Goal: Transaction & Acquisition: Purchase product/service

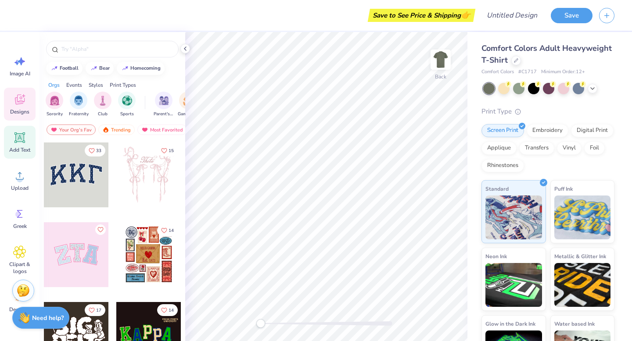
click at [25, 144] on icon at bounding box center [19, 137] width 13 height 13
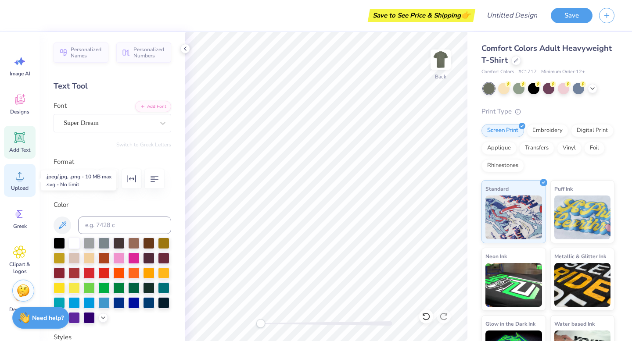
click at [22, 174] on icon at bounding box center [19, 175] width 13 height 13
click at [15, 179] on icon at bounding box center [19, 175] width 13 height 13
click at [19, 177] on circle at bounding box center [20, 179] width 6 height 6
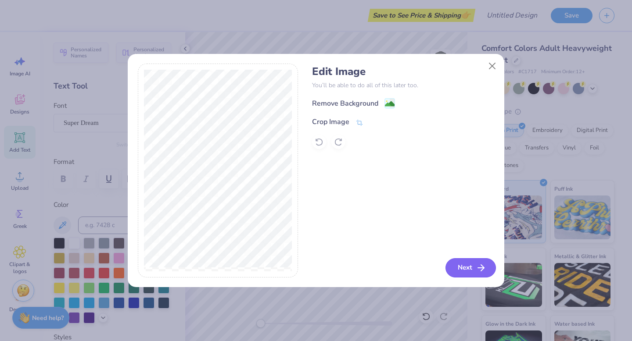
click at [463, 267] on button "Next" at bounding box center [470, 267] width 50 height 19
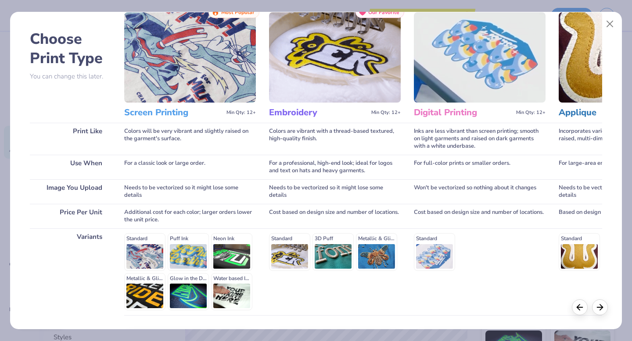
scroll to position [93, 0]
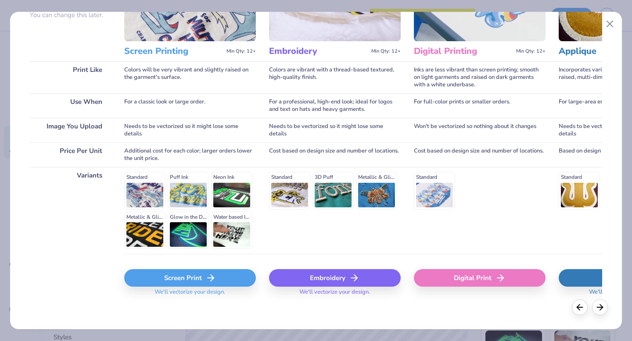
click at [213, 279] on icon at bounding box center [210, 278] width 11 height 11
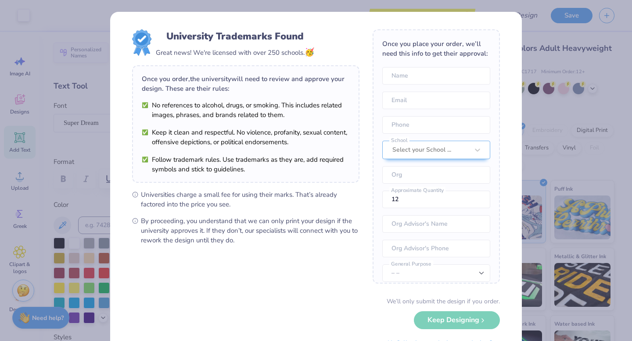
scroll to position [40, 0]
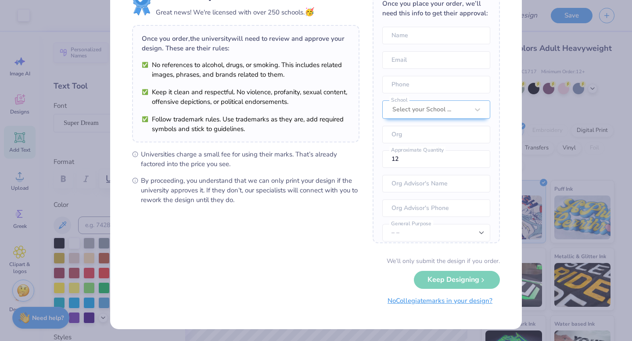
click at [442, 301] on button "No Collegiate marks in your design?" at bounding box center [440, 301] width 120 height 18
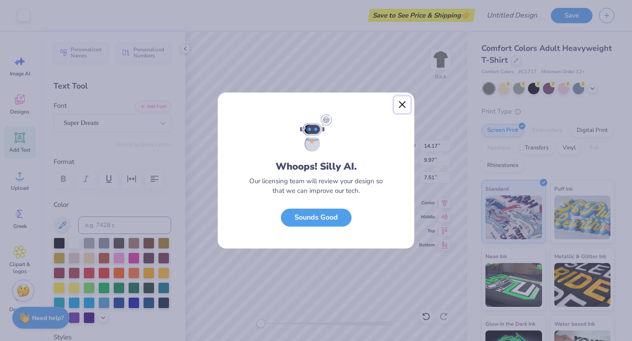
click at [401, 105] on button "Close" at bounding box center [402, 105] width 17 height 17
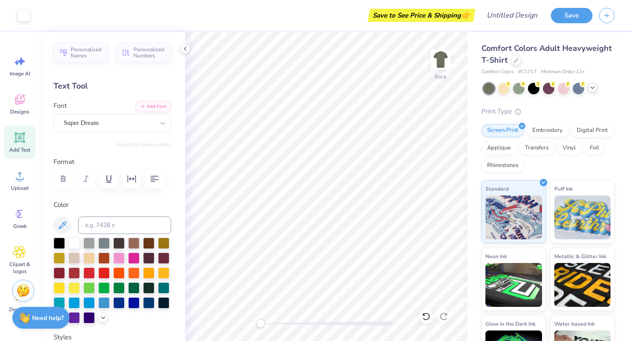
click at [596, 90] on div at bounding box center [548, 88] width 131 height 11
click at [595, 90] on icon at bounding box center [592, 87] width 7 height 7
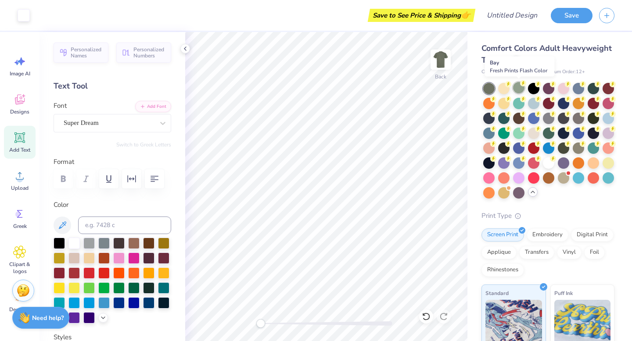
click at [521, 88] on div at bounding box center [518, 87] width 11 height 11
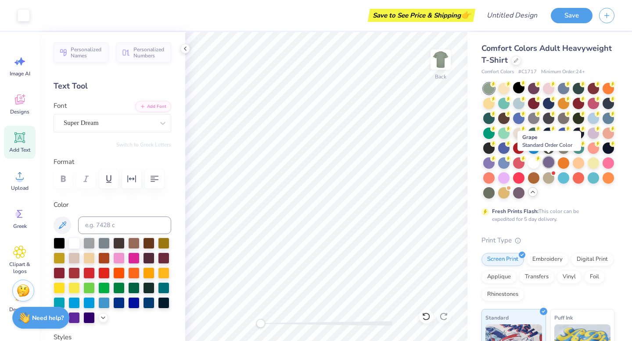
click at [544, 161] on div at bounding box center [548, 162] width 11 height 11
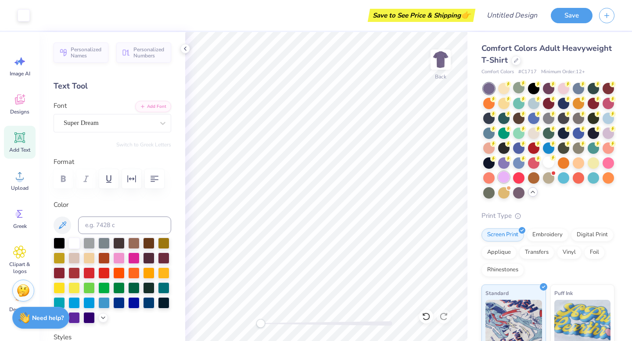
click at [504, 177] on div at bounding box center [503, 177] width 11 height 11
click at [564, 95] on div at bounding box center [548, 141] width 131 height 116
click at [563, 87] on div at bounding box center [563, 87] width 11 height 11
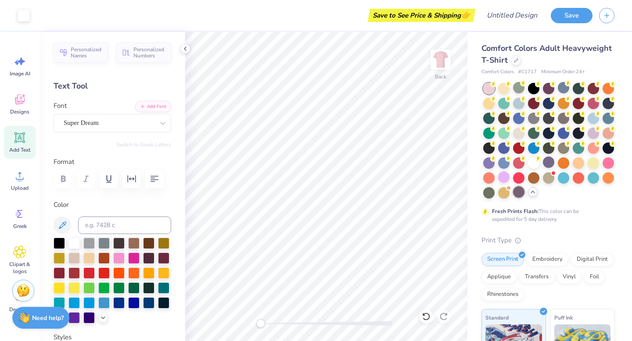
click at [521, 191] on div at bounding box center [518, 191] width 11 height 11
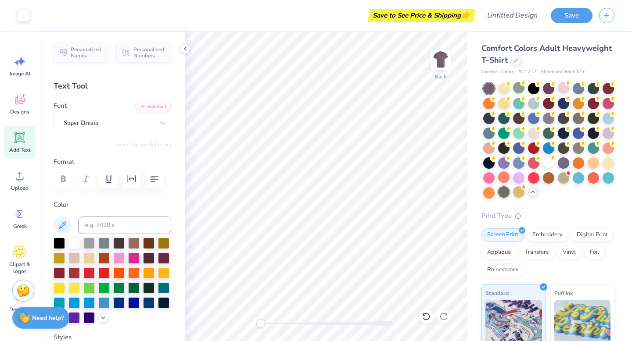
click at [502, 193] on div at bounding box center [503, 191] width 11 height 11
click at [519, 193] on div at bounding box center [518, 191] width 11 height 11
click at [508, 192] on div at bounding box center [503, 191] width 11 height 11
click at [514, 193] on div at bounding box center [518, 191] width 11 height 11
click at [508, 86] on div at bounding box center [503, 87] width 11 height 11
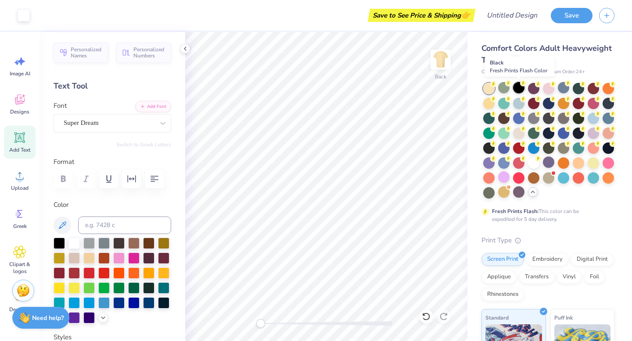
click at [516, 88] on div at bounding box center [518, 87] width 11 height 11
click at [531, 90] on div at bounding box center [533, 87] width 11 height 11
click at [547, 90] on div at bounding box center [548, 87] width 11 height 11
click at [562, 89] on div at bounding box center [563, 87] width 11 height 11
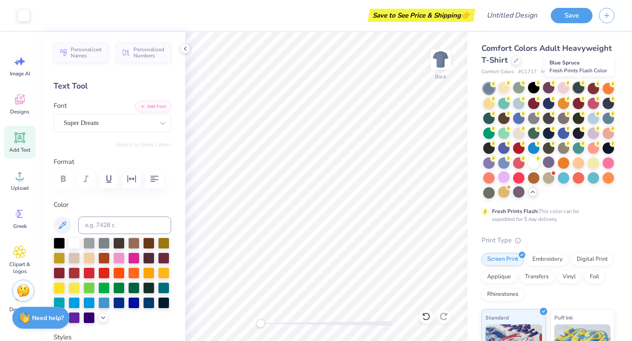
click at [578, 91] on div at bounding box center [577, 87] width 11 height 11
click at [594, 89] on div at bounding box center [592, 87] width 11 height 11
click at [604, 89] on div at bounding box center [607, 87] width 11 height 11
click at [605, 101] on div at bounding box center [607, 102] width 11 height 11
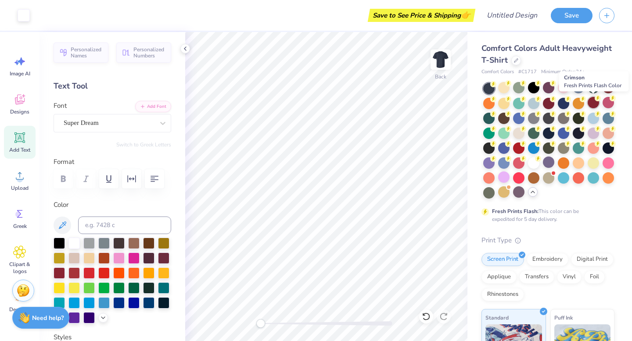
click at [597, 103] on div at bounding box center [592, 102] width 11 height 11
click at [584, 104] on div at bounding box center [577, 102] width 11 height 11
click at [563, 104] on div at bounding box center [563, 102] width 11 height 11
click at [577, 103] on div at bounding box center [577, 102] width 11 height 11
click at [546, 103] on div at bounding box center [548, 102] width 11 height 11
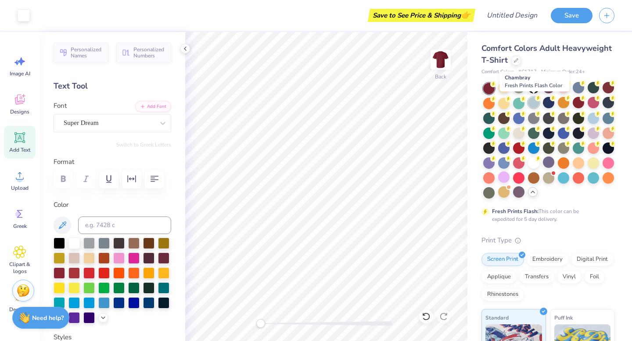
click at [528, 103] on div at bounding box center [533, 102] width 11 height 11
click at [521, 103] on div at bounding box center [518, 102] width 11 height 11
click at [510, 106] on div at bounding box center [548, 141] width 131 height 116
click at [506, 106] on div at bounding box center [503, 102] width 11 height 11
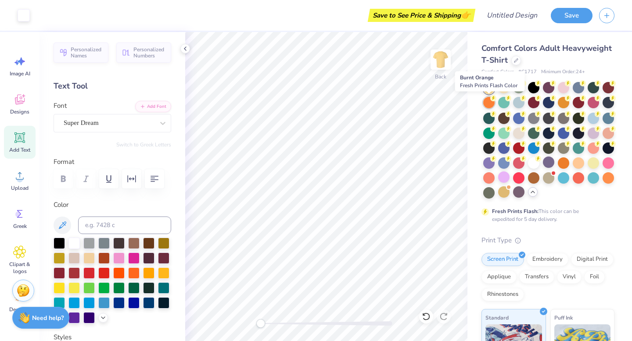
click at [490, 105] on div at bounding box center [488, 102] width 11 height 11
click at [491, 115] on circle at bounding box center [493, 113] width 6 height 6
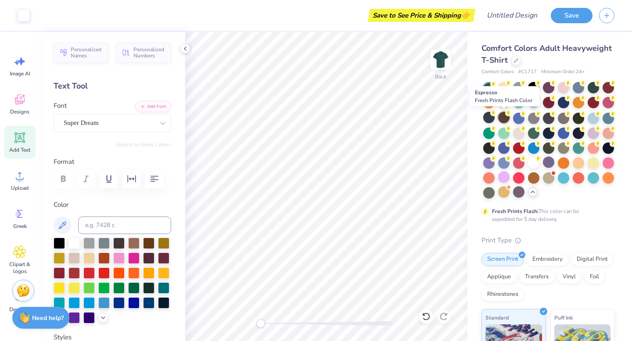
click at [506, 115] on icon at bounding box center [508, 113] width 6 height 6
click at [516, 119] on div at bounding box center [518, 117] width 11 height 11
click at [532, 119] on div at bounding box center [533, 117] width 11 height 11
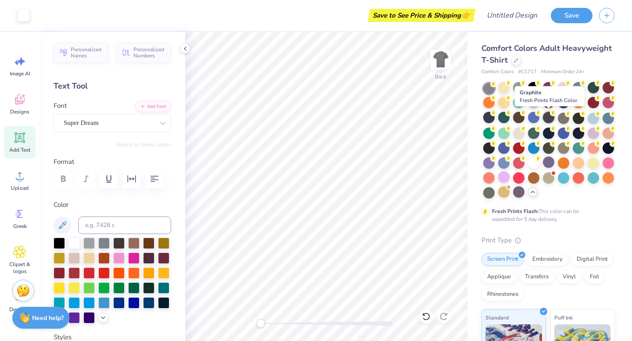
click at [546, 121] on div at bounding box center [548, 117] width 11 height 11
click at [560, 120] on div at bounding box center [563, 117] width 11 height 11
click at [580, 120] on div at bounding box center [577, 117] width 11 height 11
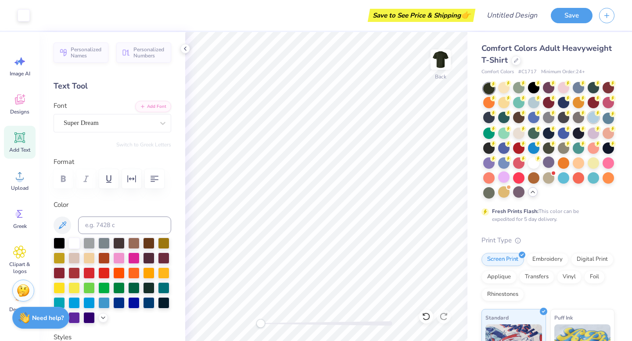
click at [592, 120] on div at bounding box center [592, 117] width 11 height 11
click at [609, 134] on div at bounding box center [607, 132] width 11 height 11
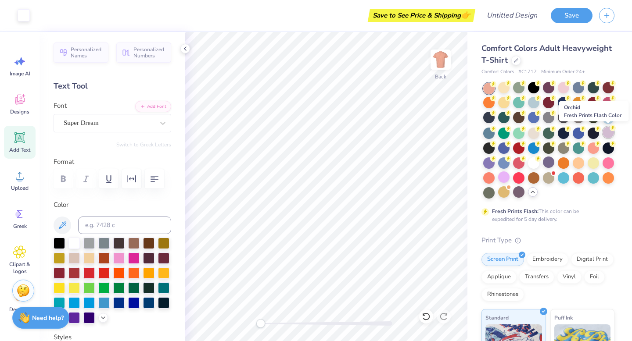
click at [602, 134] on div at bounding box center [607, 132] width 11 height 11
click at [598, 135] on div at bounding box center [592, 132] width 11 height 11
click at [607, 132] on div at bounding box center [607, 132] width 11 height 11
click at [564, 93] on div at bounding box center [563, 87] width 11 height 11
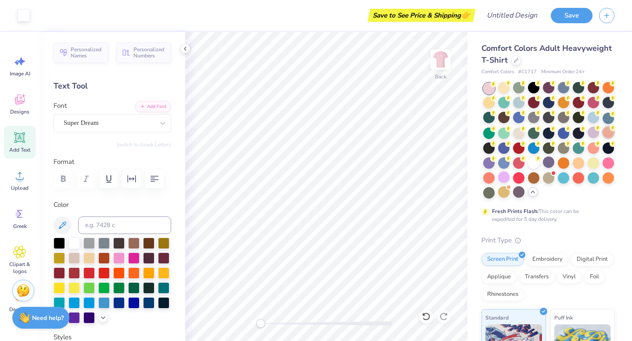
click at [603, 134] on div at bounding box center [607, 132] width 11 height 11
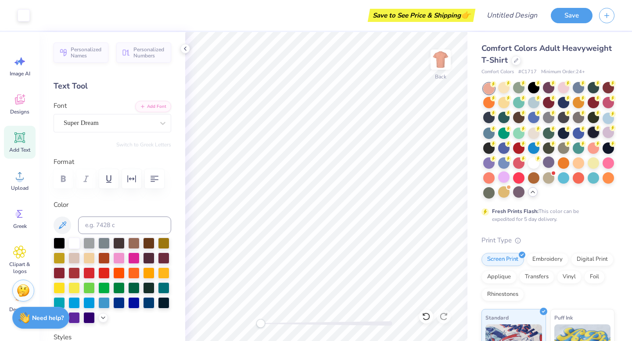
click at [597, 135] on div at bounding box center [592, 132] width 11 height 11
click at [582, 136] on div at bounding box center [577, 132] width 11 height 11
click at [564, 133] on div at bounding box center [563, 132] width 11 height 11
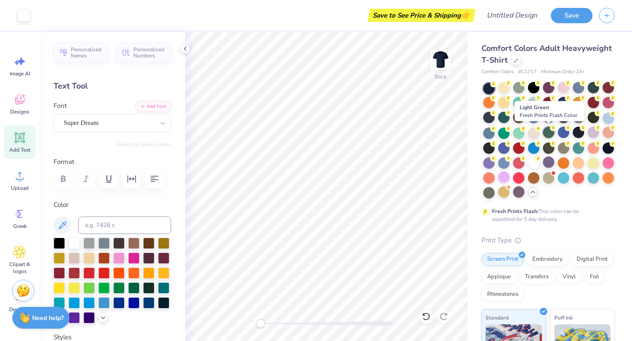
click at [547, 136] on div at bounding box center [548, 132] width 11 height 11
click at [604, 132] on div at bounding box center [607, 132] width 11 height 11
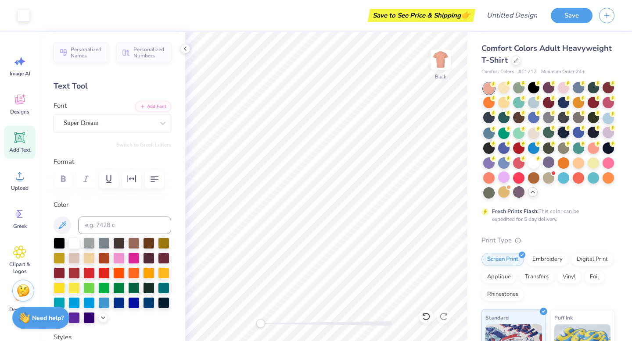
click at [562, 138] on div at bounding box center [563, 132] width 11 height 11
click at [544, 134] on div at bounding box center [548, 132] width 11 height 11
click at [544, 133] on div at bounding box center [548, 132] width 11 height 11
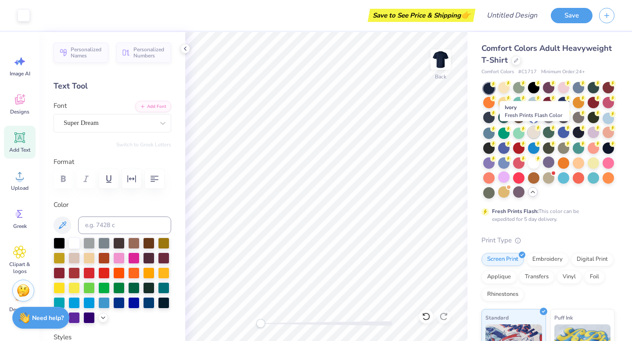
click at [538, 133] on div at bounding box center [533, 132] width 11 height 11
click at [552, 133] on div at bounding box center [548, 132] width 11 height 11
click at [551, 134] on div at bounding box center [548, 132] width 11 height 11
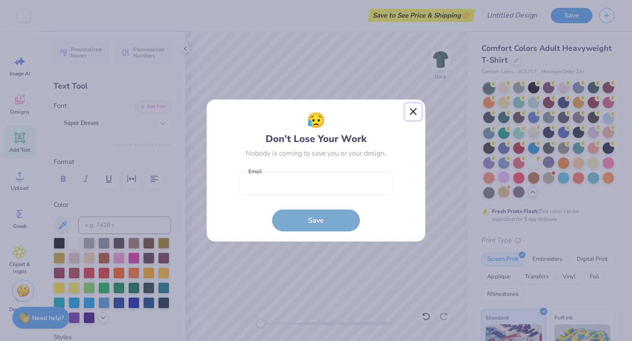
click at [413, 109] on button "Close" at bounding box center [413, 112] width 17 height 17
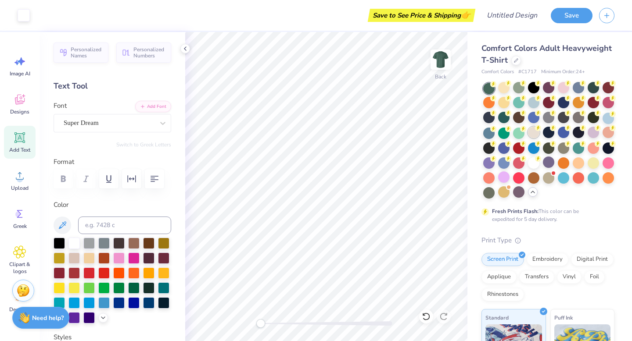
click at [537, 136] on div at bounding box center [533, 132] width 11 height 11
click at [520, 132] on div at bounding box center [518, 132] width 11 height 11
click at [501, 132] on div at bounding box center [503, 132] width 11 height 11
click at [522, 132] on div at bounding box center [518, 132] width 11 height 11
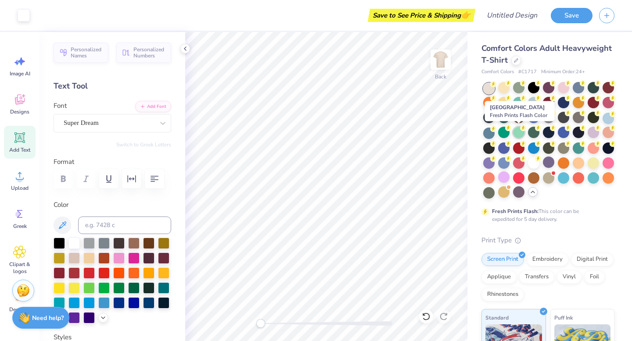
click at [513, 132] on div at bounding box center [518, 132] width 11 height 11
click at [506, 132] on div at bounding box center [503, 132] width 11 height 11
click at [505, 132] on div at bounding box center [503, 132] width 11 height 11
click at [488, 131] on div at bounding box center [488, 132] width 11 height 11
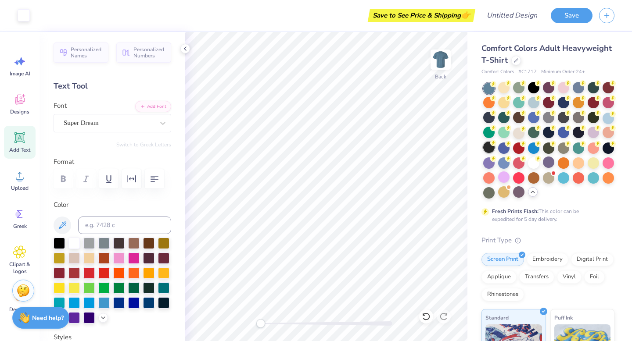
click at [484, 144] on div at bounding box center [488, 147] width 11 height 11
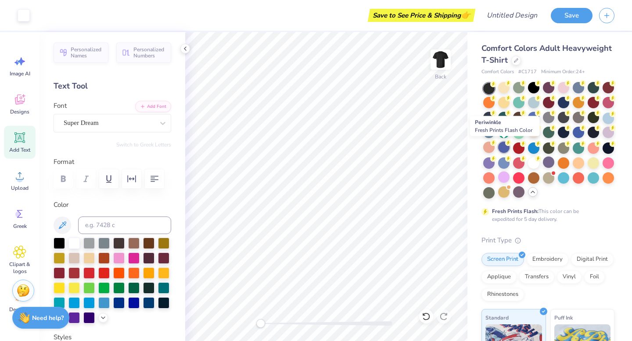
click at [505, 149] on div at bounding box center [503, 147] width 11 height 11
click at [521, 150] on div at bounding box center [518, 147] width 11 height 11
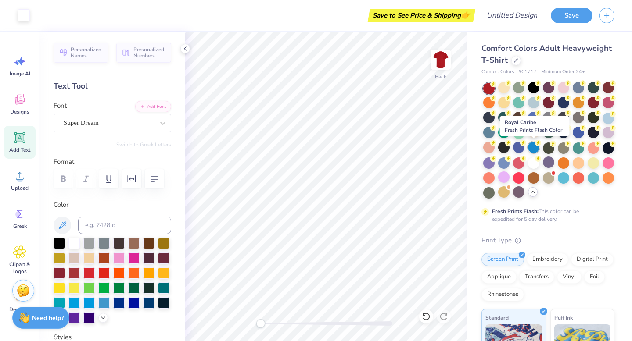
click at [530, 150] on div at bounding box center [533, 147] width 11 height 11
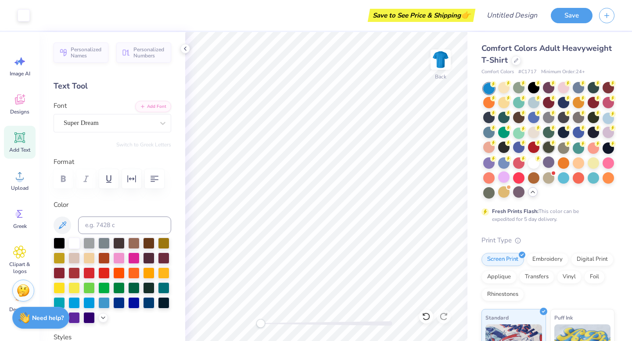
click at [544, 150] on div at bounding box center [548, 147] width 11 height 11
click at [560, 147] on div at bounding box center [563, 147] width 11 height 11
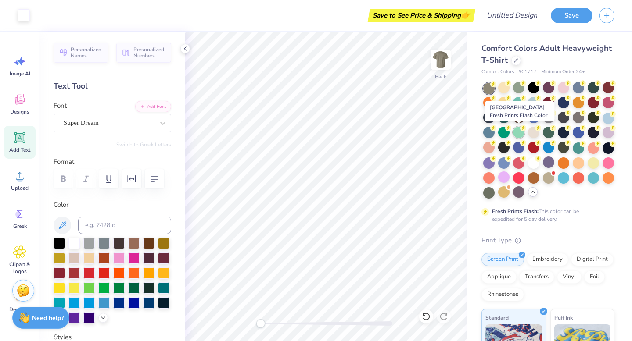
click at [520, 134] on div at bounding box center [518, 132] width 11 height 11
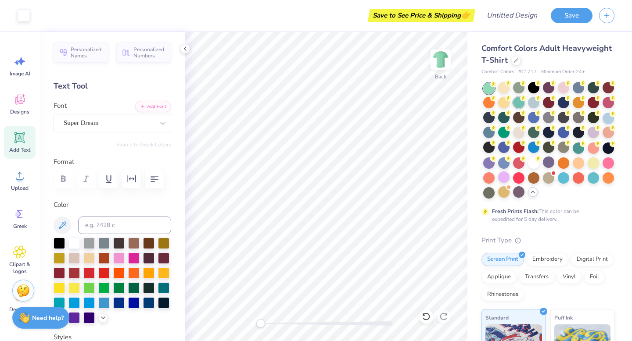
click at [523, 104] on div at bounding box center [518, 102] width 11 height 11
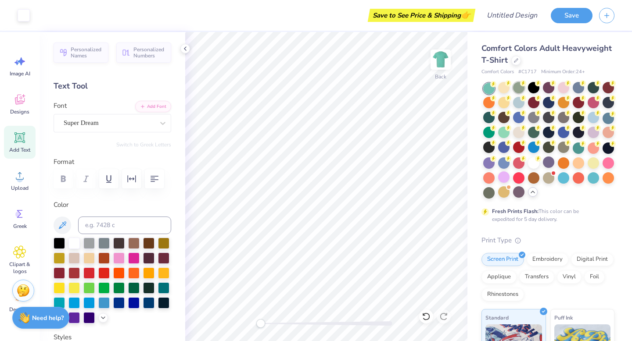
click at [515, 90] on div at bounding box center [518, 87] width 11 height 11
click at [532, 131] on div at bounding box center [533, 132] width 11 height 11
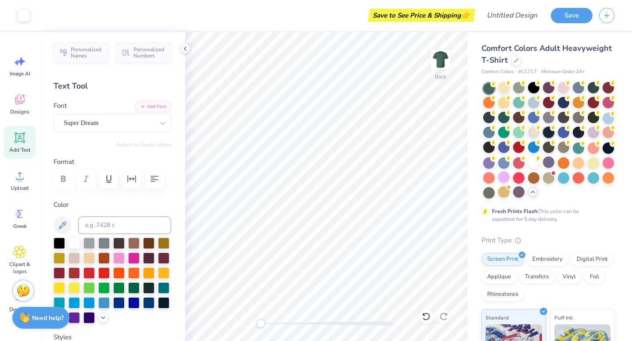
click at [551, 133] on div at bounding box center [548, 132] width 11 height 11
click at [563, 168] on div at bounding box center [563, 162] width 11 height 11
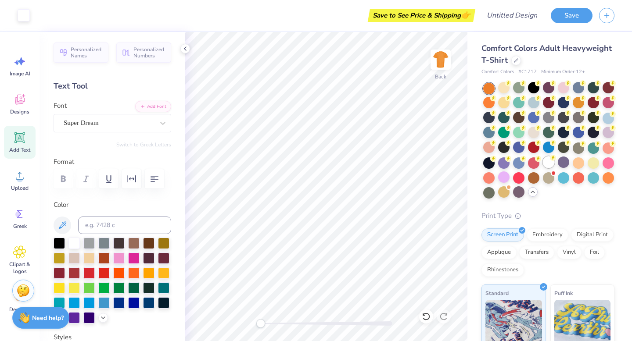
click at [552, 166] on div at bounding box center [548, 162] width 11 height 11
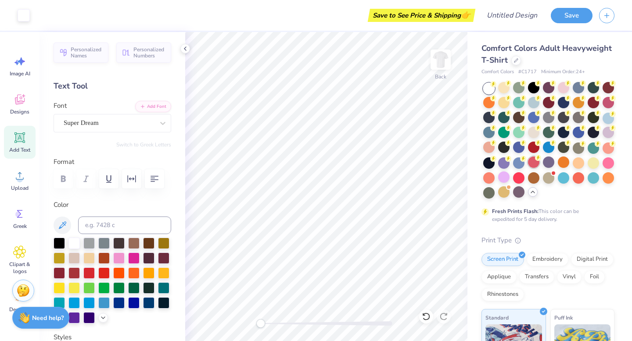
click at [537, 165] on div at bounding box center [533, 162] width 11 height 11
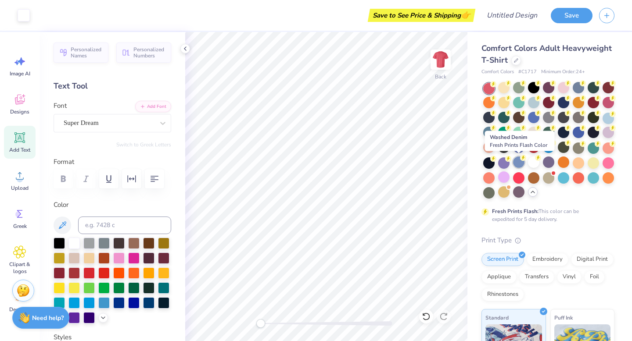
click at [521, 163] on div at bounding box center [518, 162] width 11 height 11
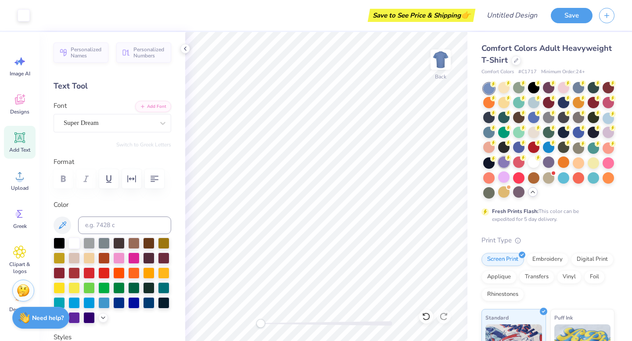
click at [499, 163] on div at bounding box center [503, 162] width 11 height 11
click at [513, 164] on div at bounding box center [518, 162] width 11 height 11
click at [509, 164] on div at bounding box center [503, 162] width 11 height 11
click at [506, 164] on div at bounding box center [503, 162] width 11 height 11
click at [518, 163] on div at bounding box center [518, 162] width 11 height 11
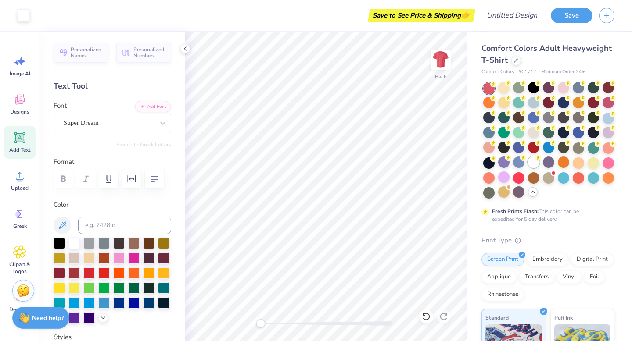
click at [532, 161] on div at bounding box center [533, 162] width 11 height 11
click at [564, 162] on div at bounding box center [563, 162] width 11 height 11
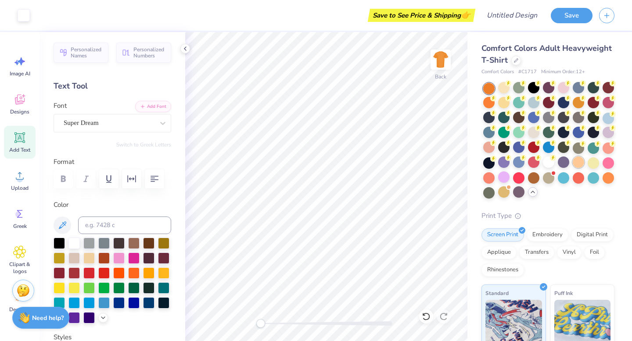
click at [583, 162] on div at bounding box center [577, 162] width 11 height 11
click at [596, 162] on div at bounding box center [592, 162] width 11 height 11
click at [611, 165] on div at bounding box center [607, 162] width 11 height 11
click at [611, 174] on div at bounding box center [607, 177] width 11 height 11
click at [587, 181] on div at bounding box center [548, 141] width 131 height 116
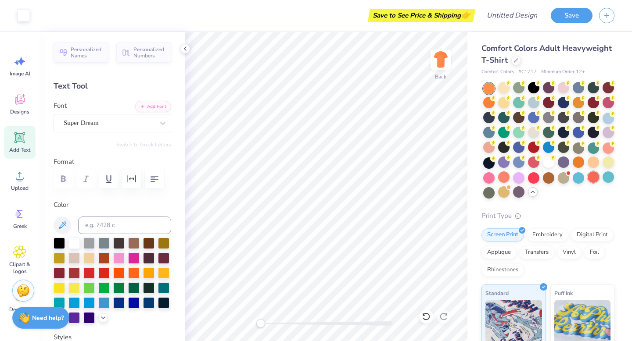
click at [597, 178] on div at bounding box center [592, 177] width 11 height 11
click at [576, 178] on div at bounding box center [577, 177] width 11 height 11
click at [562, 179] on div at bounding box center [563, 177] width 11 height 11
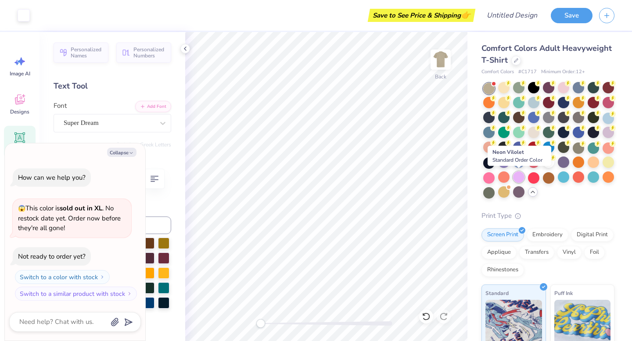
click at [521, 181] on div at bounding box center [518, 177] width 11 height 11
click at [506, 177] on div at bounding box center [503, 177] width 11 height 11
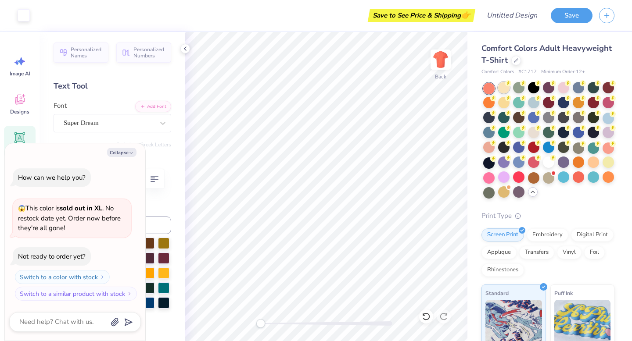
click at [498, 88] on div at bounding box center [503, 87] width 11 height 11
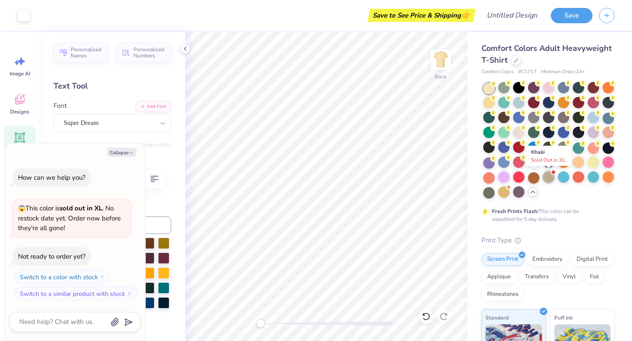
click at [547, 179] on div at bounding box center [548, 177] width 11 height 11
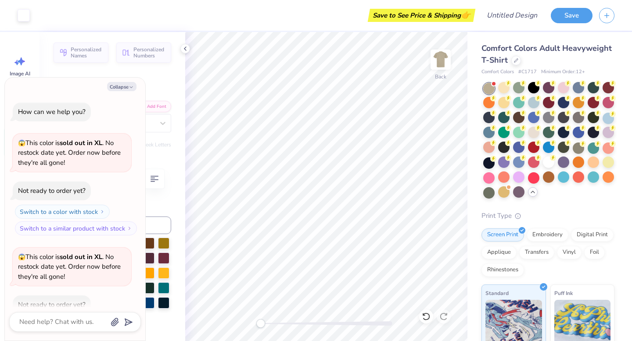
scroll to position [48, 0]
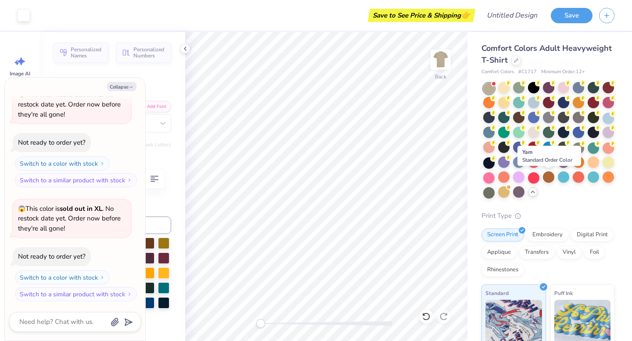
click at [547, 179] on div at bounding box center [548, 177] width 11 height 11
click at [533, 178] on div at bounding box center [533, 177] width 11 height 11
click at [521, 177] on div at bounding box center [518, 177] width 11 height 11
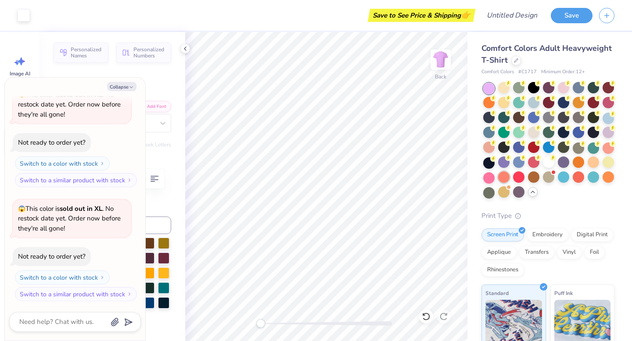
click at [504, 180] on div at bounding box center [503, 177] width 11 height 11
click at [489, 182] on div at bounding box center [488, 177] width 11 height 11
click at [489, 187] on div at bounding box center [488, 191] width 11 height 11
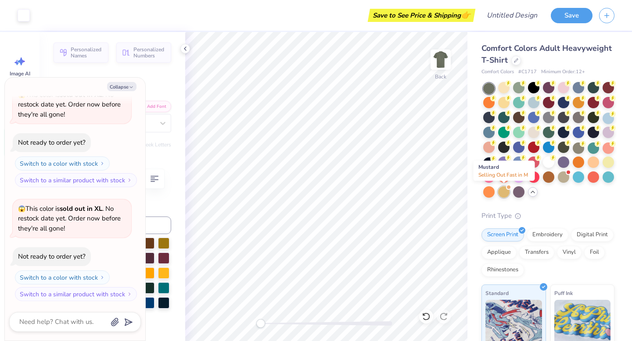
click at [498, 193] on div at bounding box center [503, 191] width 11 height 11
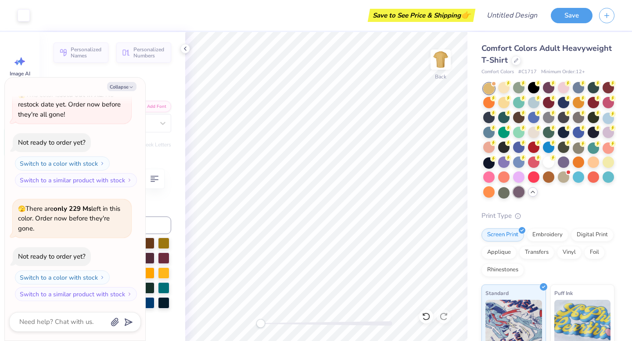
click at [512, 195] on div at bounding box center [548, 141] width 131 height 116
click at [516, 196] on div at bounding box center [518, 191] width 11 height 11
click at [537, 241] on div "Screen Print Embroidery Digital Print Applique Transfers Vinyl Foil Rhinestones" at bounding box center [547, 253] width 133 height 48
click at [561, 210] on div "Comfort Colors Adult Heavyweight T-Shirt Comfort Colors # C1717 Minimum Order: …" at bounding box center [547, 263] width 133 height 440
click at [604, 122] on div at bounding box center [607, 117] width 11 height 11
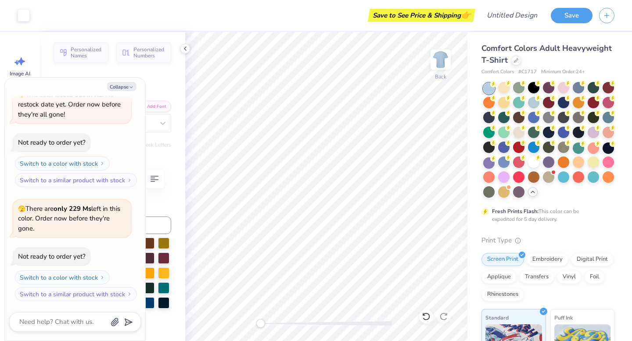
click at [508, 197] on div at bounding box center [548, 141] width 131 height 116
click at [540, 181] on div at bounding box center [548, 141] width 131 height 116
click at [543, 181] on div at bounding box center [548, 177] width 11 height 11
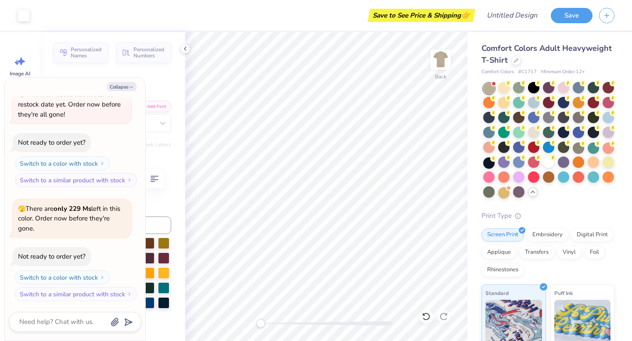
scroll to position [276, 0]
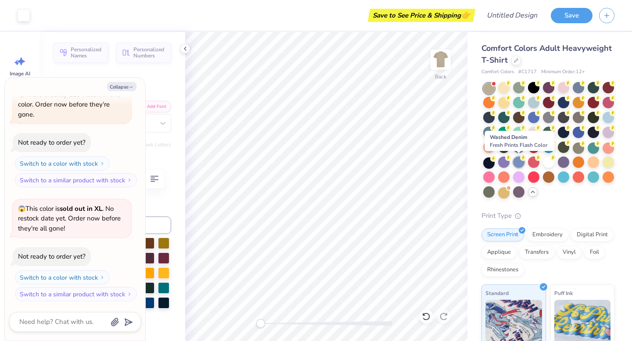
click at [520, 163] on div at bounding box center [518, 162] width 11 height 11
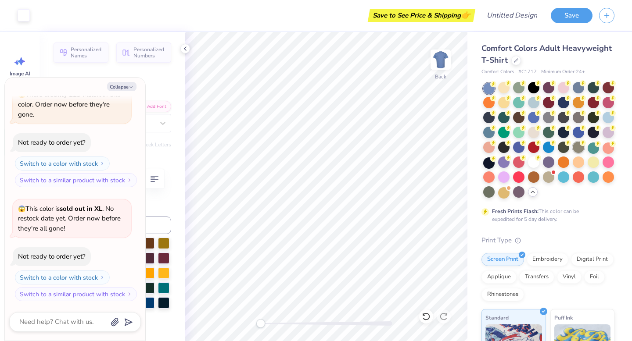
click at [580, 147] on div at bounding box center [577, 147] width 11 height 11
click at [606, 131] on div at bounding box center [607, 132] width 11 height 11
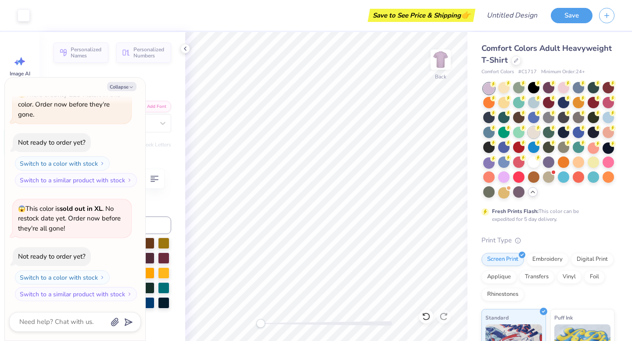
click at [533, 132] on div at bounding box center [533, 132] width 11 height 11
click at [519, 86] on div at bounding box center [518, 87] width 11 height 11
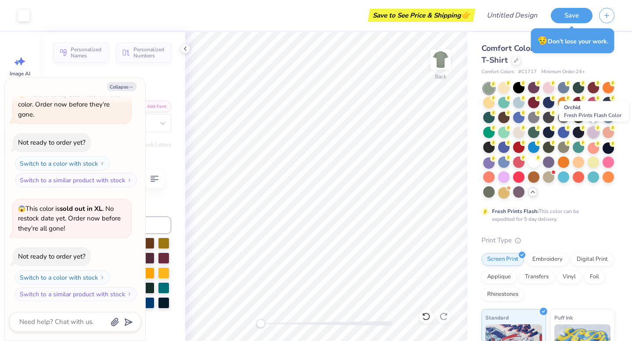
click at [594, 138] on div at bounding box center [592, 132] width 11 height 11
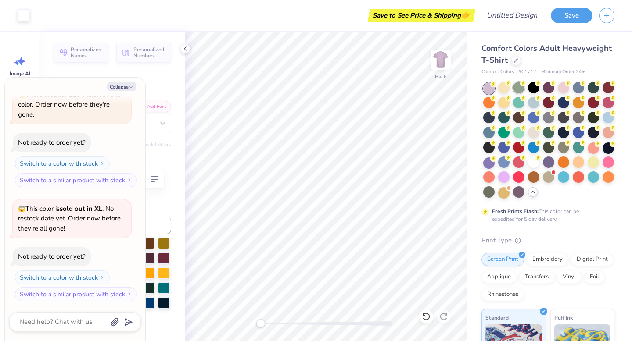
click at [522, 89] on div at bounding box center [518, 87] width 11 height 11
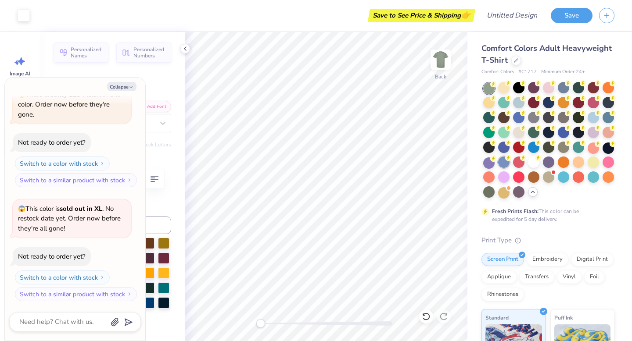
click at [508, 167] on div at bounding box center [503, 162] width 11 height 11
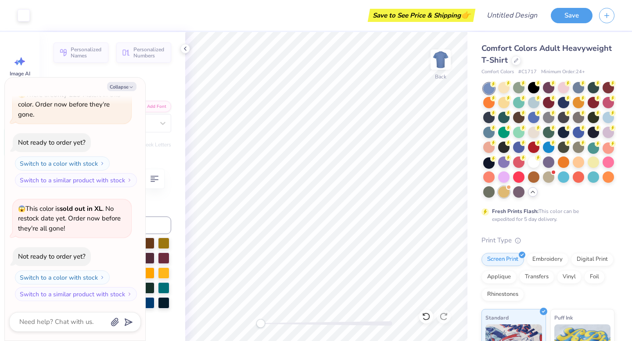
click at [506, 194] on div at bounding box center [503, 191] width 11 height 11
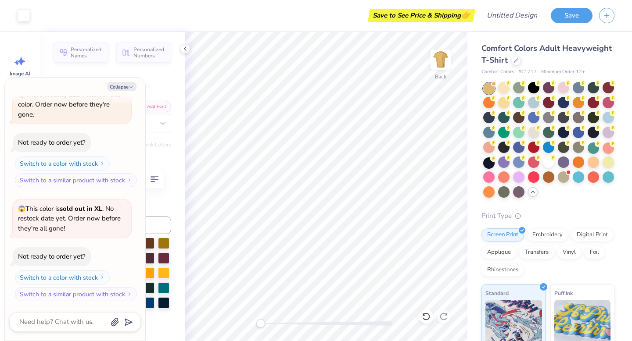
scroll to position [390, 0]
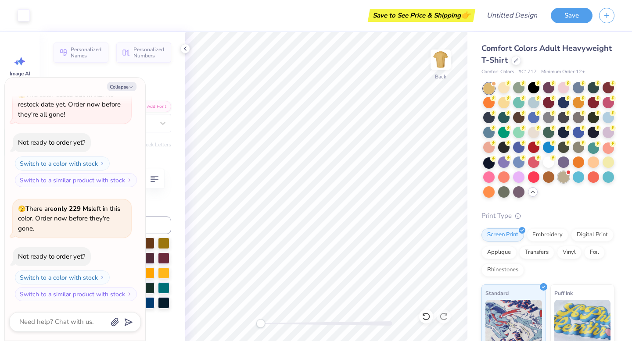
click at [563, 179] on div at bounding box center [563, 177] width 11 height 11
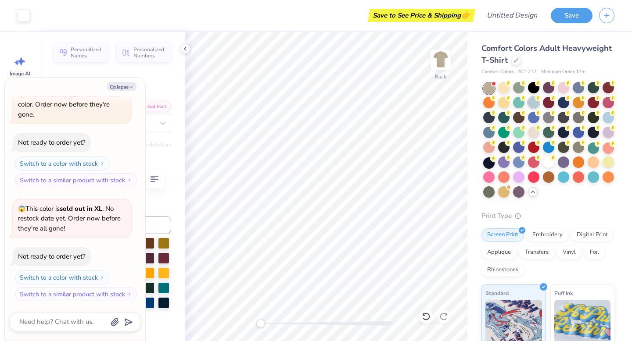
click at [532, 104] on div at bounding box center [533, 102] width 11 height 11
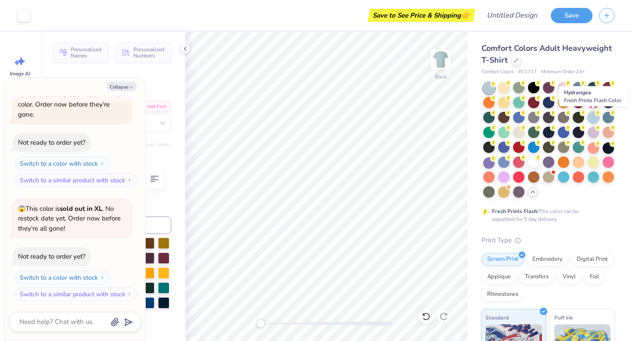
click at [595, 122] on div at bounding box center [592, 117] width 11 height 11
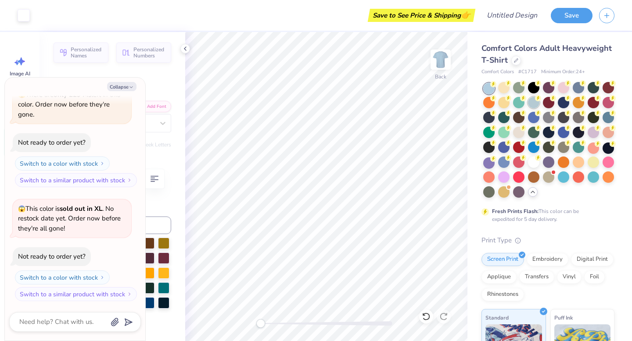
click at [530, 103] on div at bounding box center [533, 102] width 11 height 11
click at [595, 118] on div at bounding box center [592, 117] width 11 height 11
click at [533, 102] on div at bounding box center [533, 102] width 11 height 11
click at [588, 122] on div at bounding box center [592, 117] width 11 height 11
click at [522, 104] on div at bounding box center [518, 102] width 11 height 11
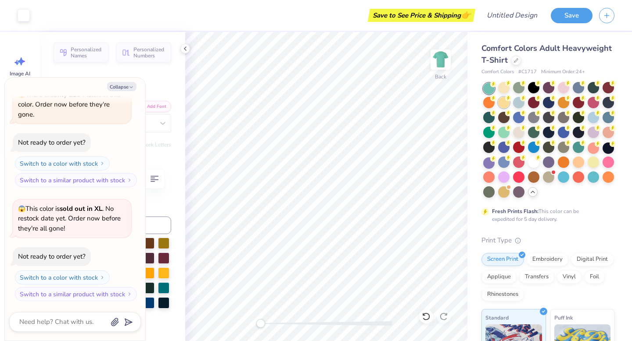
click at [506, 104] on div at bounding box center [503, 102] width 11 height 11
click at [478, 105] on div "Comfort Colors Adult Heavyweight T-Shirt Comfort Colors # C1717 Minimum Order: …" at bounding box center [549, 270] width 165 height 476
click at [488, 105] on div at bounding box center [488, 102] width 11 height 11
click at [490, 117] on div at bounding box center [488, 117] width 11 height 11
click at [507, 122] on div at bounding box center [503, 117] width 11 height 11
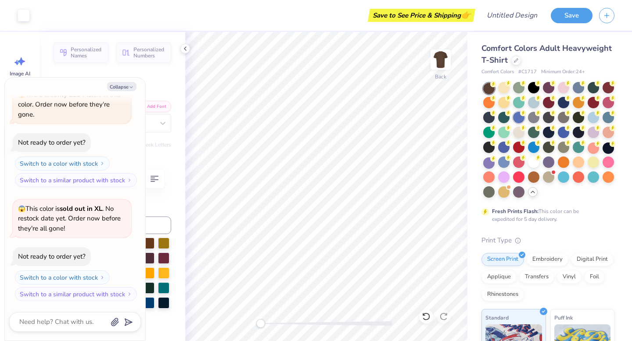
click at [524, 121] on div at bounding box center [518, 117] width 11 height 11
click at [536, 118] on div at bounding box center [533, 117] width 11 height 11
click at [521, 132] on div at bounding box center [518, 132] width 11 height 11
click at [504, 127] on div at bounding box center [503, 132] width 11 height 11
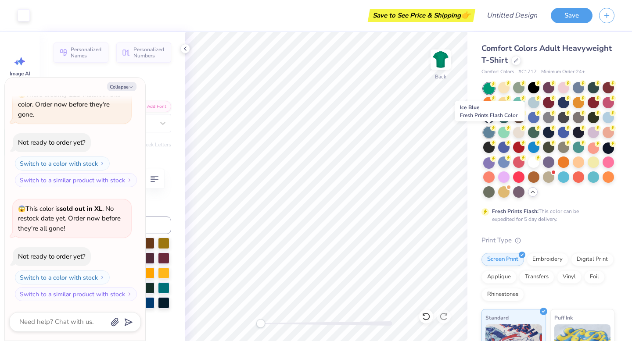
click at [488, 132] on div at bounding box center [488, 132] width 11 height 11
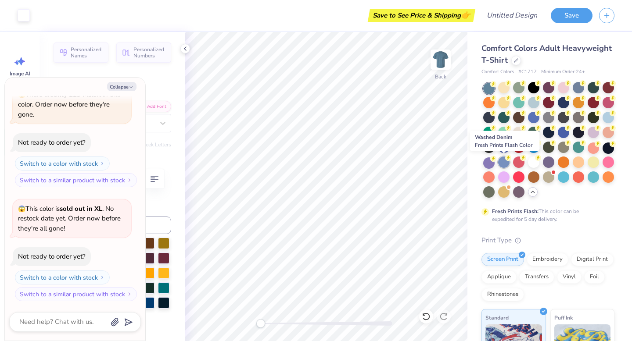
click at [501, 165] on div at bounding box center [503, 162] width 11 height 11
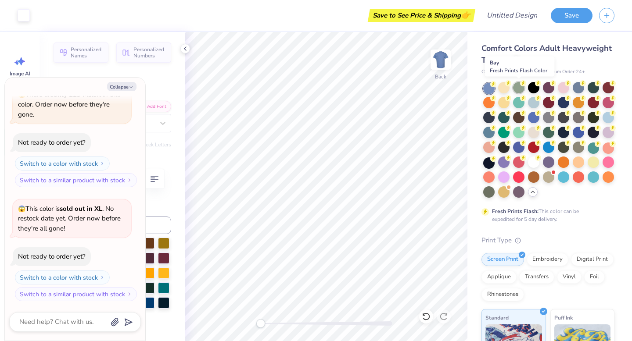
click at [519, 87] on div at bounding box center [518, 87] width 11 height 11
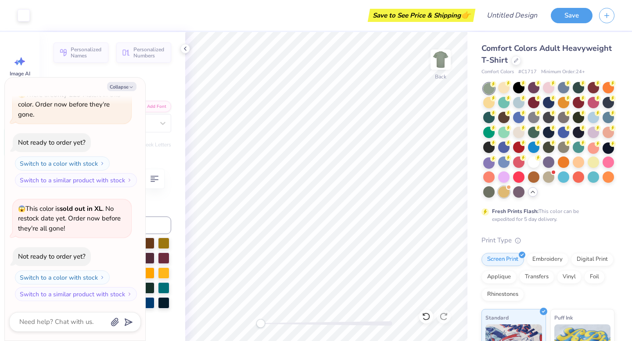
click at [506, 187] on span at bounding box center [508, 187] width 5 height 5
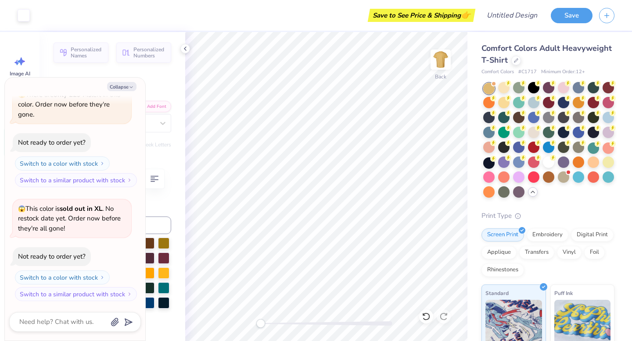
scroll to position [619, 0]
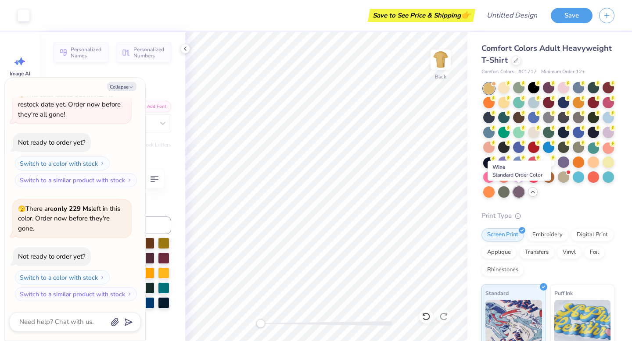
click at [519, 190] on div at bounding box center [518, 191] width 11 height 11
click at [494, 193] on div at bounding box center [488, 191] width 11 height 11
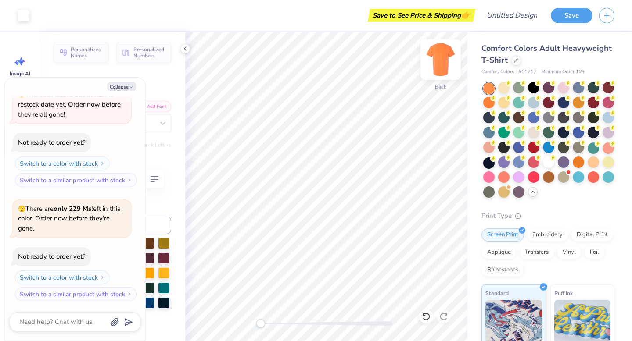
click at [440, 68] on img at bounding box center [440, 59] width 35 height 35
click at [184, 49] on polyline at bounding box center [185, 49] width 2 height 4
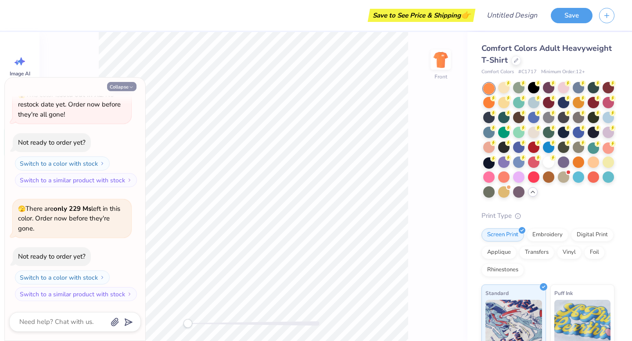
click at [116, 86] on button "Collapse" at bounding box center [121, 86] width 29 height 9
type textarea "x"
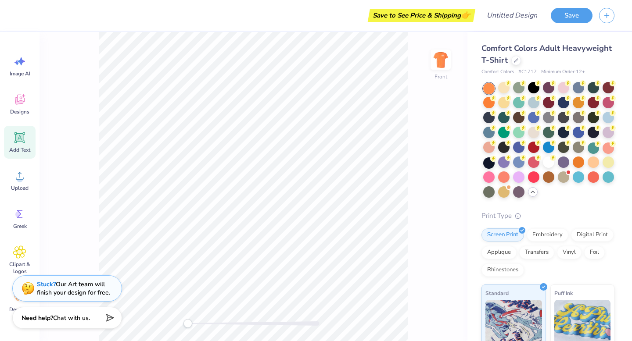
click at [18, 150] on span "Add Text" at bounding box center [19, 150] width 21 height 7
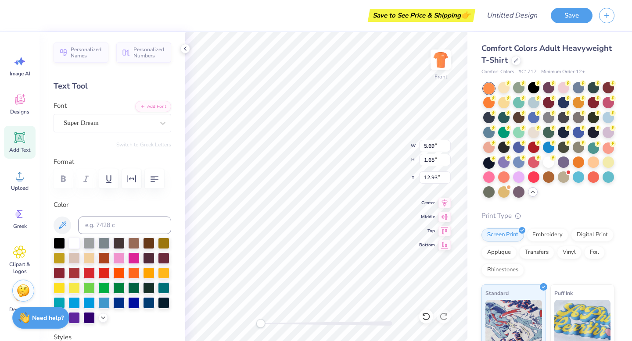
scroll to position [0, 1]
type textarea "Event Staff"
click at [137, 122] on div "Super Dream" at bounding box center [109, 123] width 92 height 14
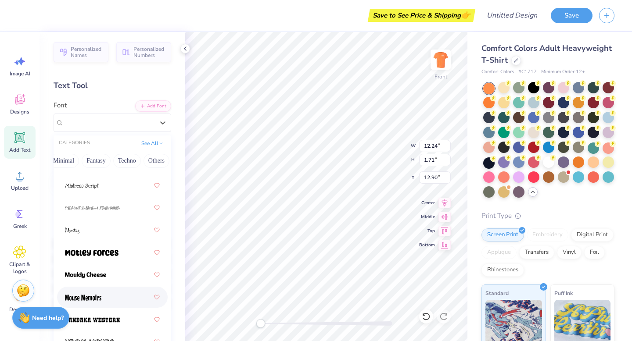
scroll to position [4603, 0]
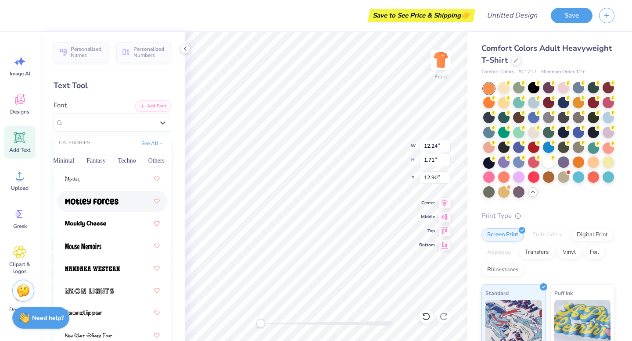
click at [98, 206] on div at bounding box center [112, 201] width 95 height 16
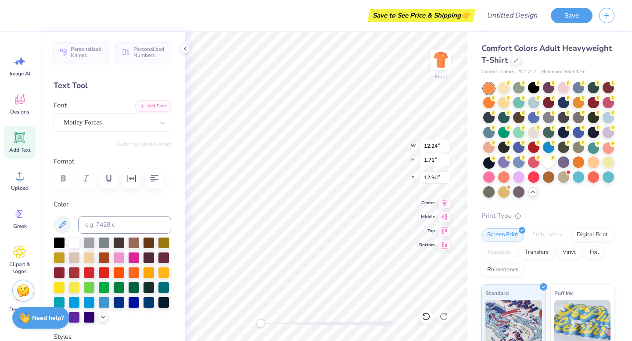
click at [90, 132] on div "Personalized Names Personalized Numbers Text Tool Add Font Font Motley Forces S…" at bounding box center [112, 186] width 146 height 309
click at [89, 130] on div "Motley Forces" at bounding box center [113, 123] width 118 height 18
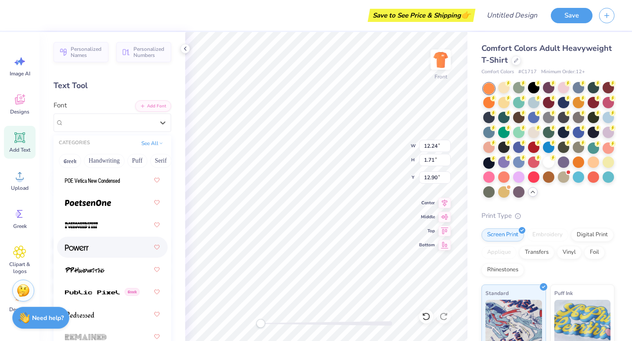
scroll to position [5340, 0]
click at [88, 252] on div at bounding box center [112, 247] width 95 height 16
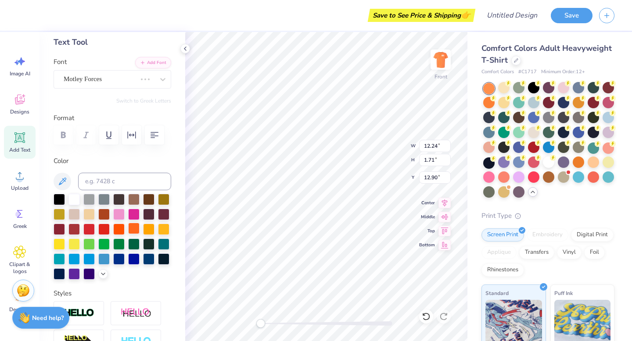
scroll to position [43, 0]
click at [132, 76] on div "Motley Forces" at bounding box center [100, 80] width 75 height 14
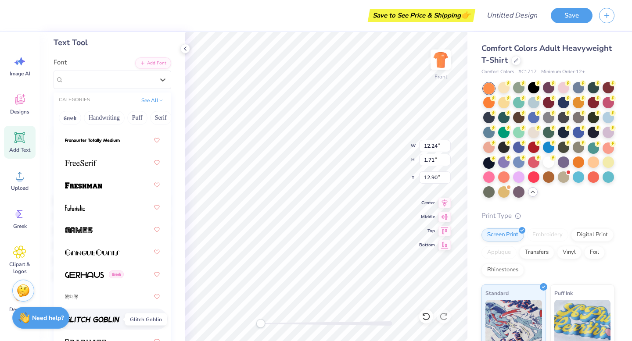
scroll to position [2741, 0]
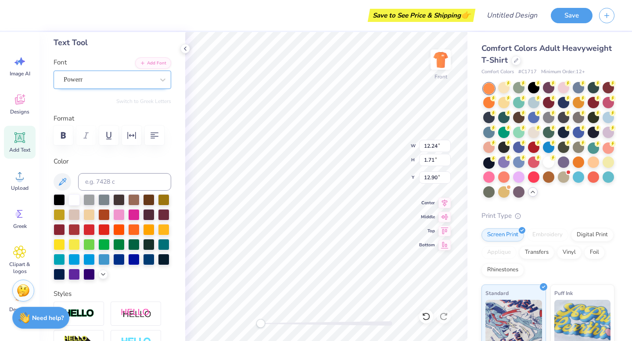
click at [86, 73] on div "Powerr" at bounding box center [109, 80] width 92 height 14
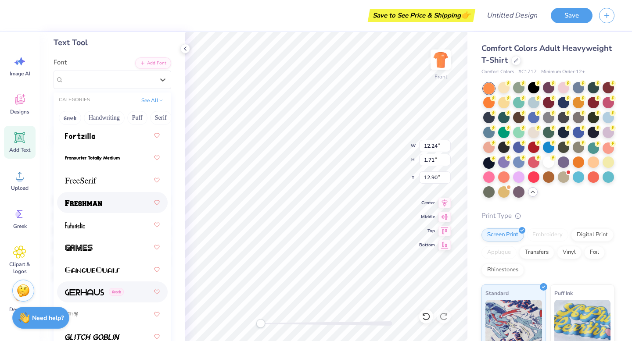
scroll to position [2724, 0]
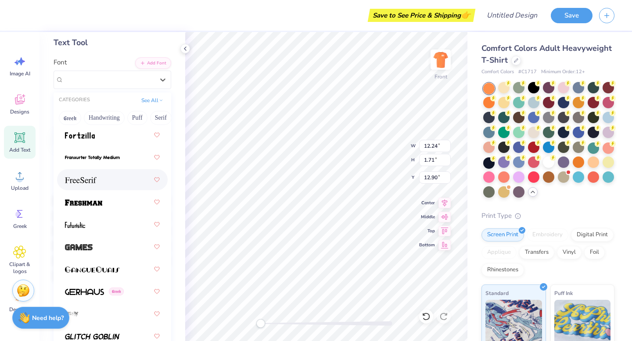
click at [92, 186] on div at bounding box center [112, 180] width 95 height 16
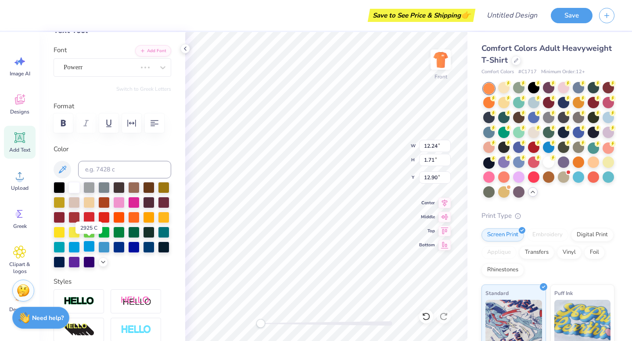
scroll to position [57, 0]
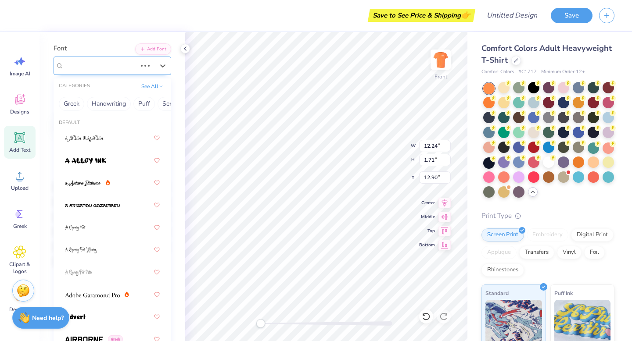
click at [113, 63] on div "Powerr" at bounding box center [100, 66] width 75 height 14
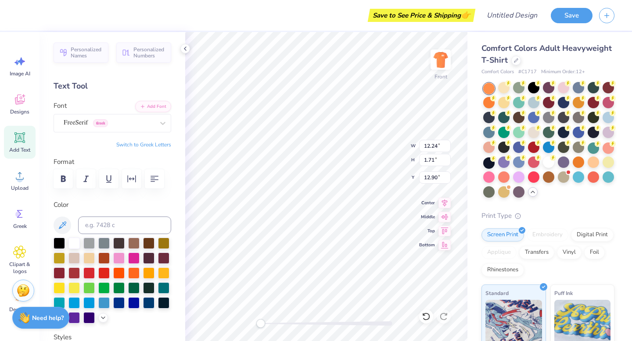
scroll to position [203, 0]
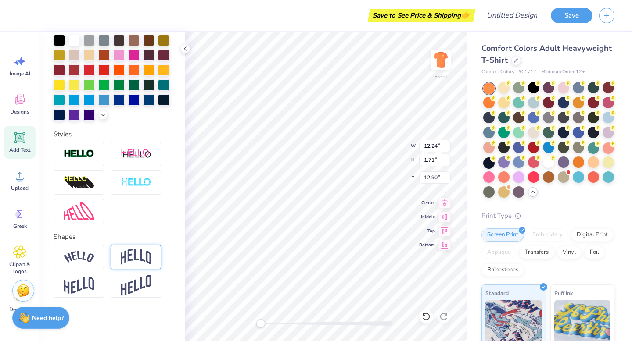
click at [132, 265] on div at bounding box center [136, 257] width 50 height 24
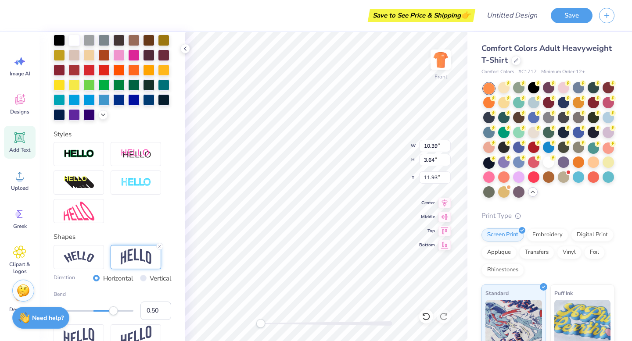
scroll to position [254, 0]
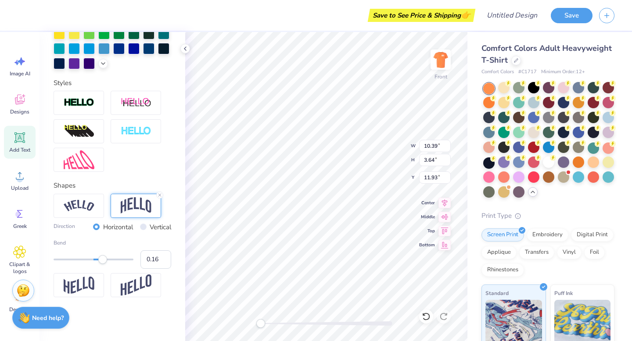
type input "0.15"
drag, startPoint x: 117, startPoint y: 258, endPoint x: 100, endPoint y: 256, distance: 17.6
click at [100, 256] on div "Accessibility label" at bounding box center [102, 259] width 9 height 9
click at [114, 288] on div at bounding box center [136, 285] width 50 height 24
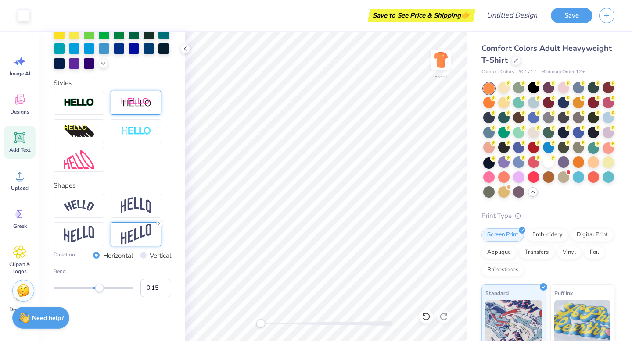
click at [119, 96] on div at bounding box center [136, 103] width 50 height 24
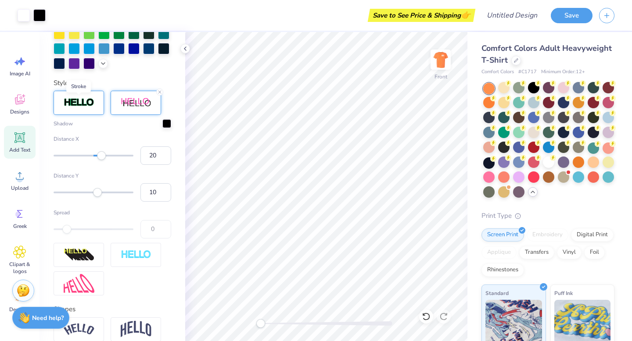
click at [79, 100] on img at bounding box center [79, 103] width 31 height 10
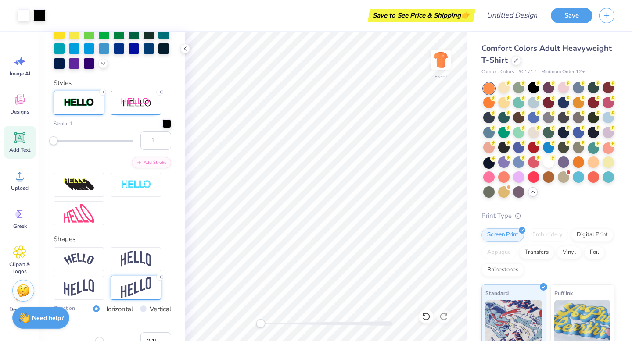
click at [80, 115] on div "Stroke 1 1 Add Stroke" at bounding box center [113, 158] width 118 height 135
click at [114, 104] on div at bounding box center [136, 103] width 50 height 24
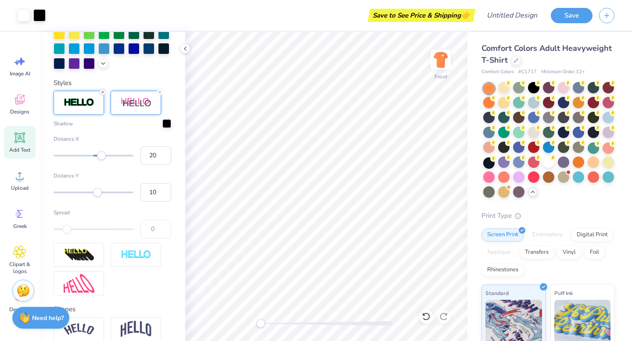
click at [102, 91] on icon at bounding box center [102, 91] width 5 height 5
click at [161, 92] on icon at bounding box center [159, 91] width 5 height 5
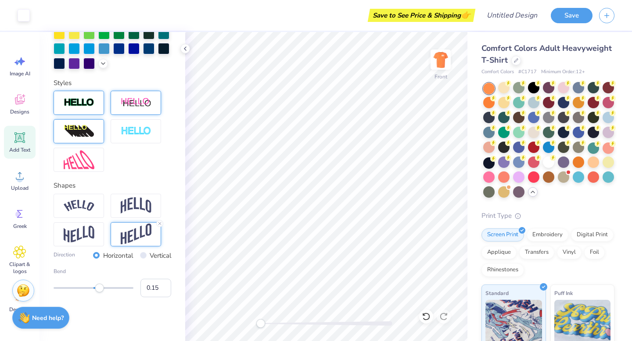
click at [77, 133] on img at bounding box center [79, 132] width 31 height 14
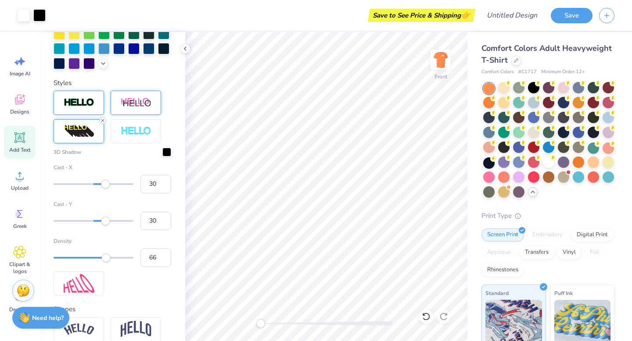
click at [102, 118] on icon at bounding box center [102, 120] width 5 height 5
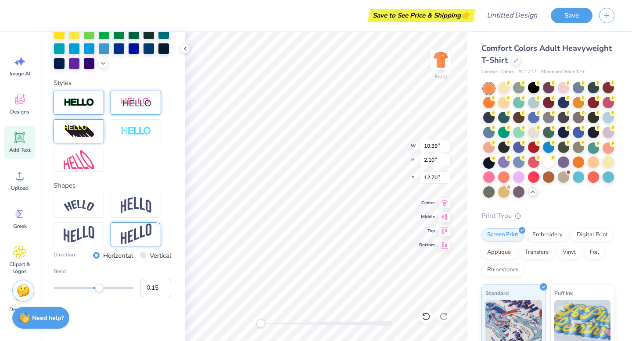
click at [137, 229] on img at bounding box center [136, 234] width 31 height 21
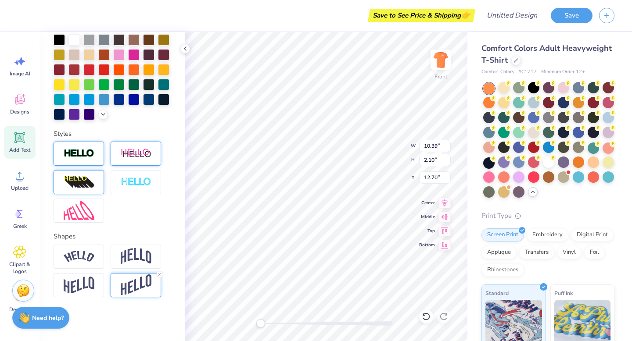
scroll to position [203, 0]
click at [160, 276] on icon at bounding box center [159, 274] width 5 height 5
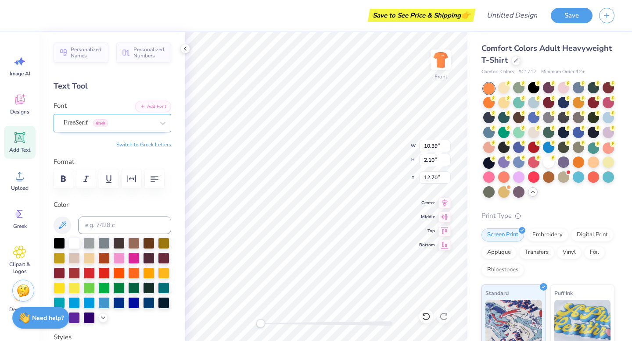
click at [136, 131] on div "FreeSerif Greek" at bounding box center [113, 123] width 118 height 18
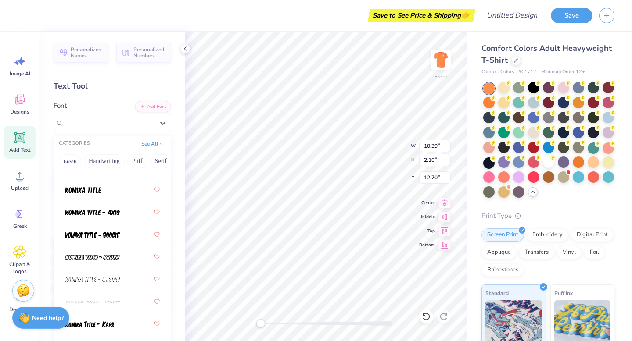
scroll to position [4099, 0]
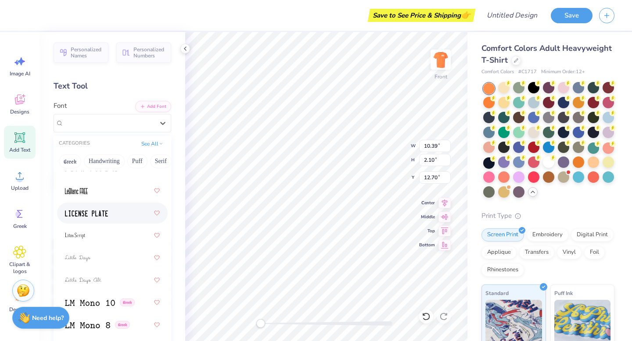
click at [102, 211] on img at bounding box center [86, 214] width 43 height 6
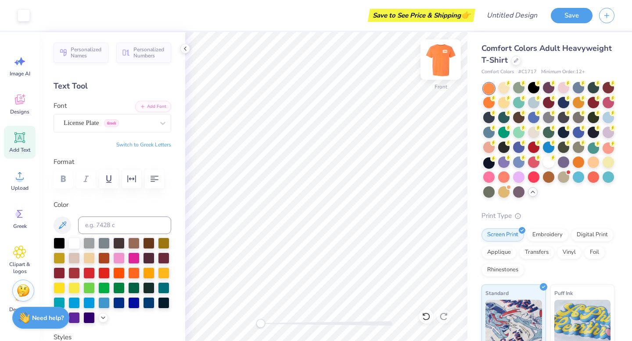
click at [441, 62] on img at bounding box center [440, 59] width 35 height 35
click at [519, 85] on div at bounding box center [518, 87] width 11 height 11
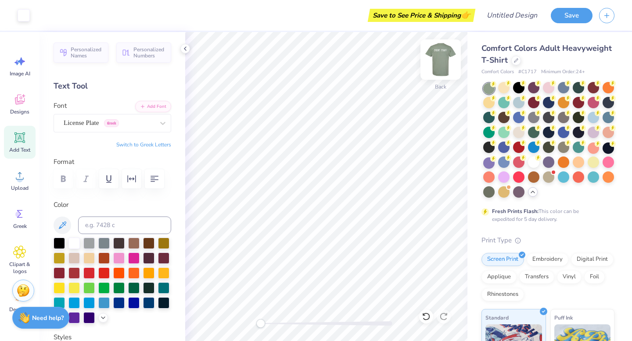
click at [446, 67] on img at bounding box center [440, 59] width 35 height 35
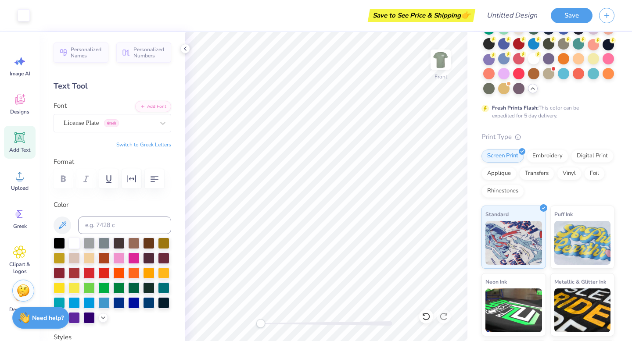
scroll to position [166, 0]
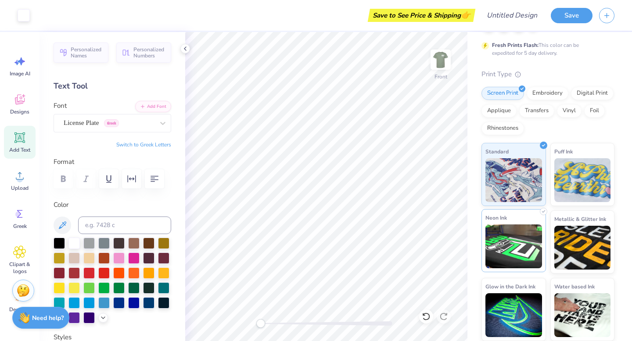
click at [494, 250] on img at bounding box center [513, 247] width 57 height 44
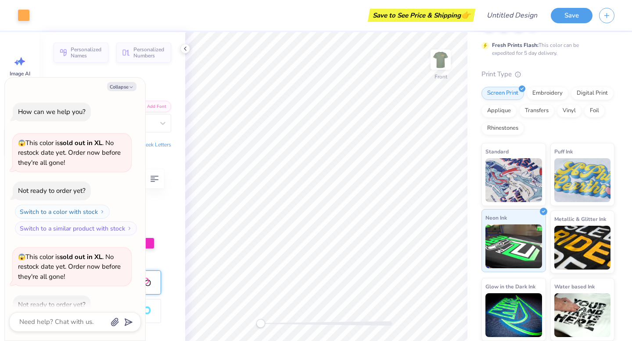
scroll to position [672, 0]
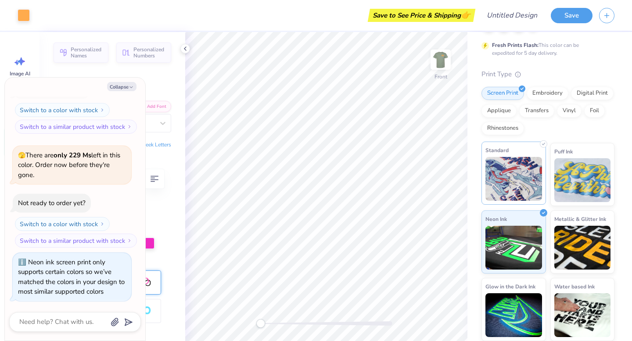
click at [531, 168] on img at bounding box center [513, 179] width 57 height 44
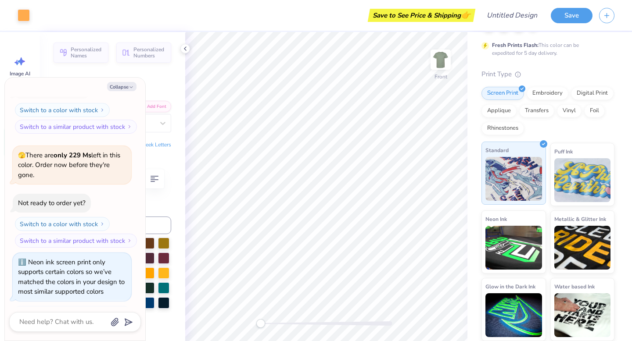
scroll to position [726, 0]
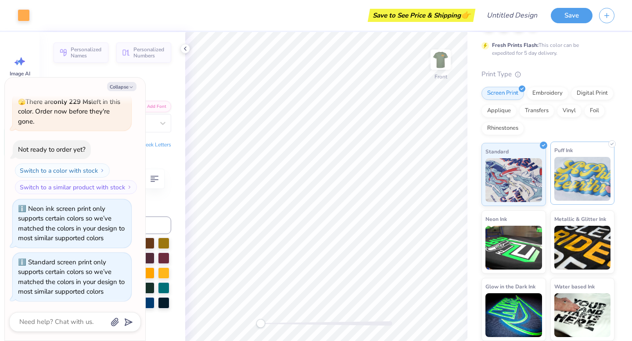
click at [564, 171] on img at bounding box center [582, 179] width 57 height 44
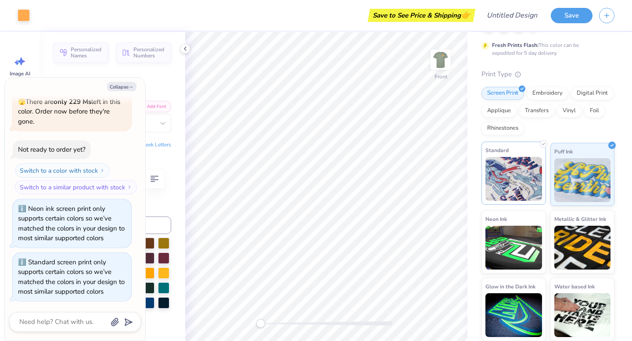
click at [519, 196] on img at bounding box center [513, 179] width 57 height 44
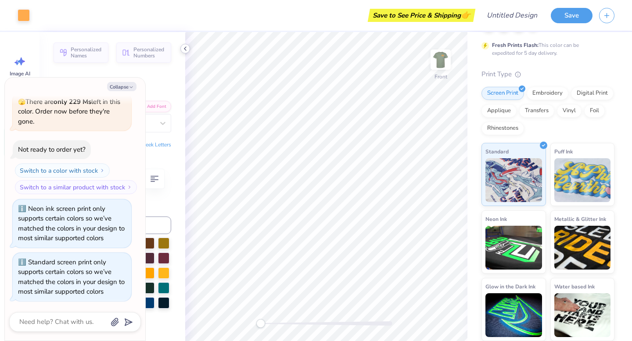
click at [188, 47] on icon at bounding box center [185, 48] width 7 height 7
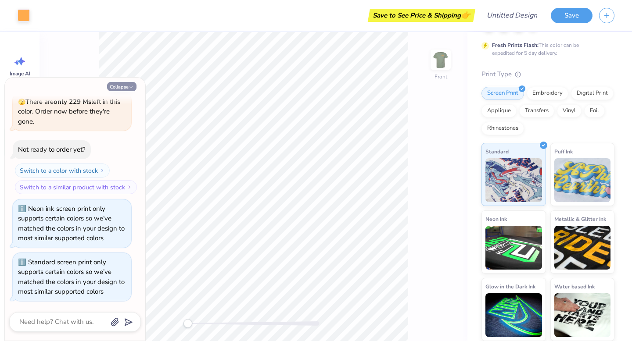
click at [125, 86] on button "Collapse" at bounding box center [121, 86] width 29 height 9
type textarea "x"
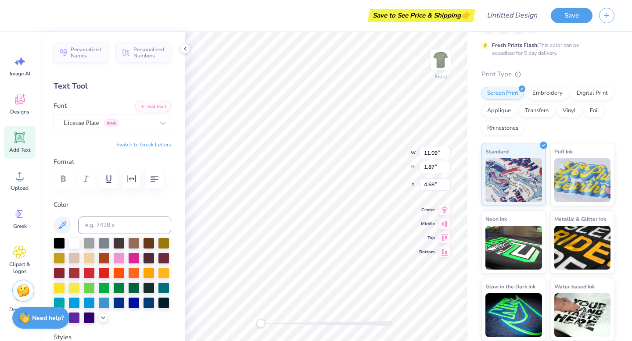
scroll to position [0, 1]
click at [72, 244] on div at bounding box center [73, 242] width 11 height 11
click at [166, 240] on div at bounding box center [163, 242] width 11 height 11
click at [77, 244] on div at bounding box center [73, 242] width 11 height 11
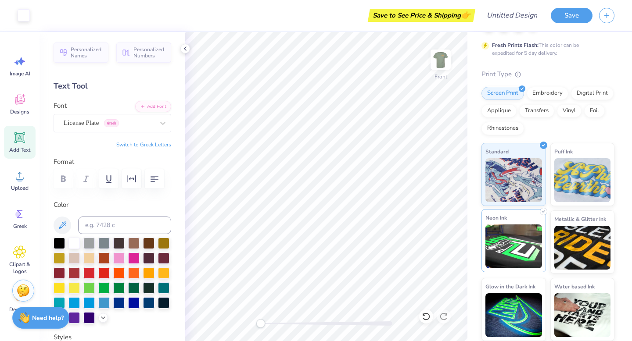
scroll to position [165, 0]
